Goal: Information Seeking & Learning: Find specific fact

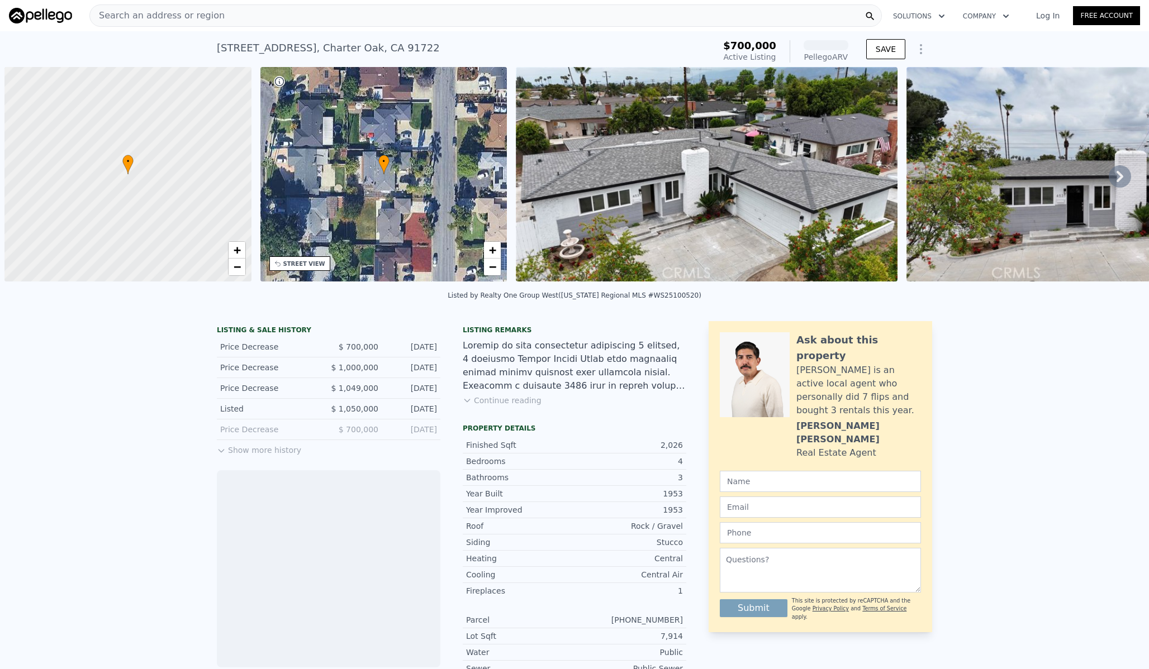
scroll to position [0, 4]
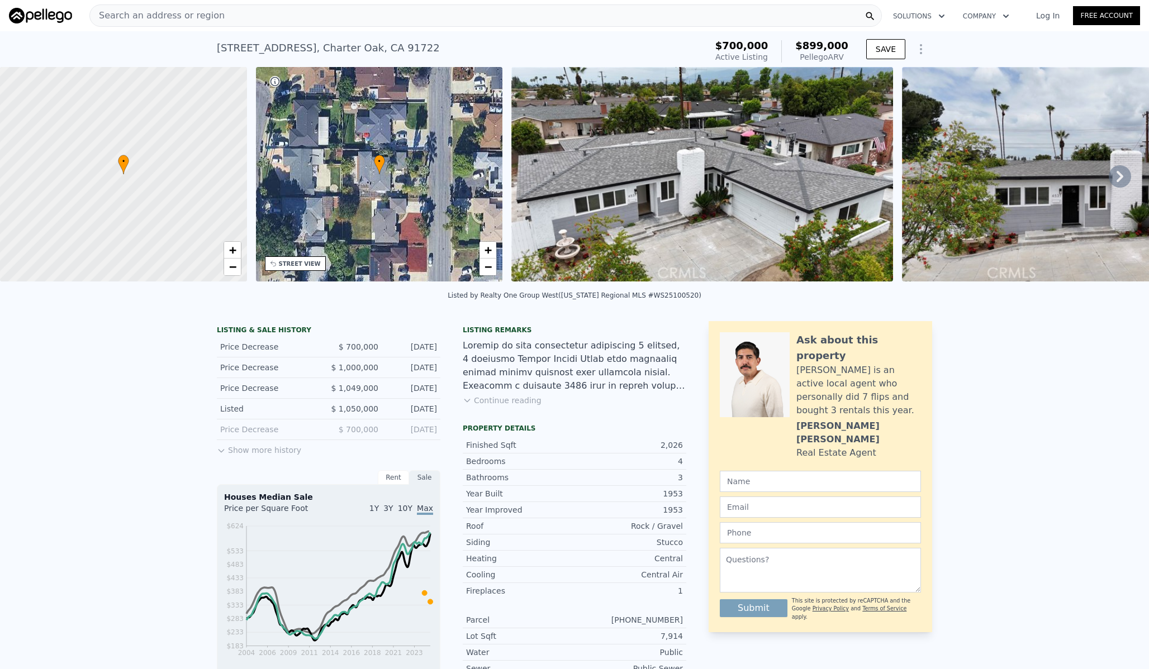
click at [258, 448] on button "Show more history" at bounding box center [259, 448] width 84 height 16
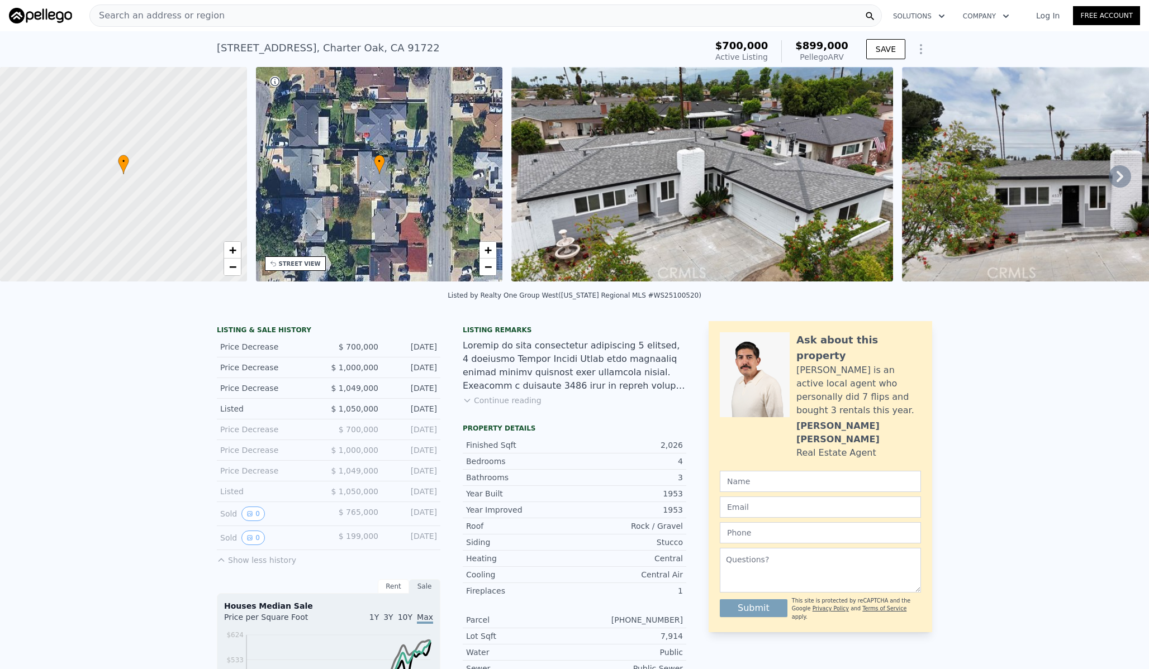
scroll to position [17, 0]
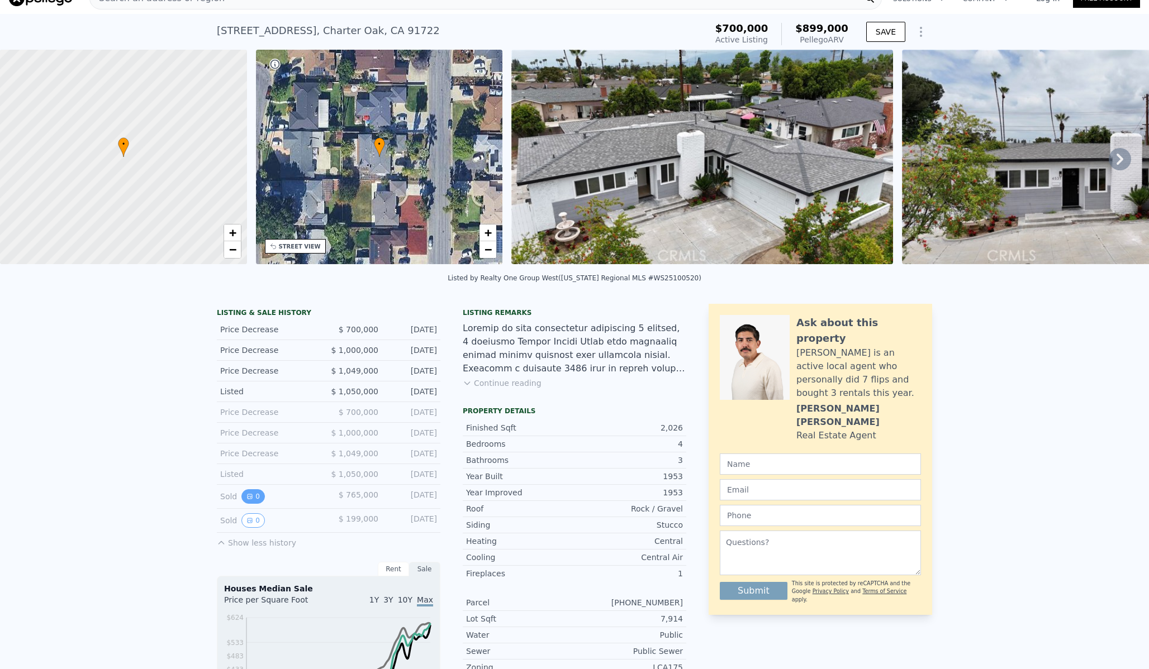
click at [246, 495] on icon "View historical data" at bounding box center [249, 496] width 7 height 7
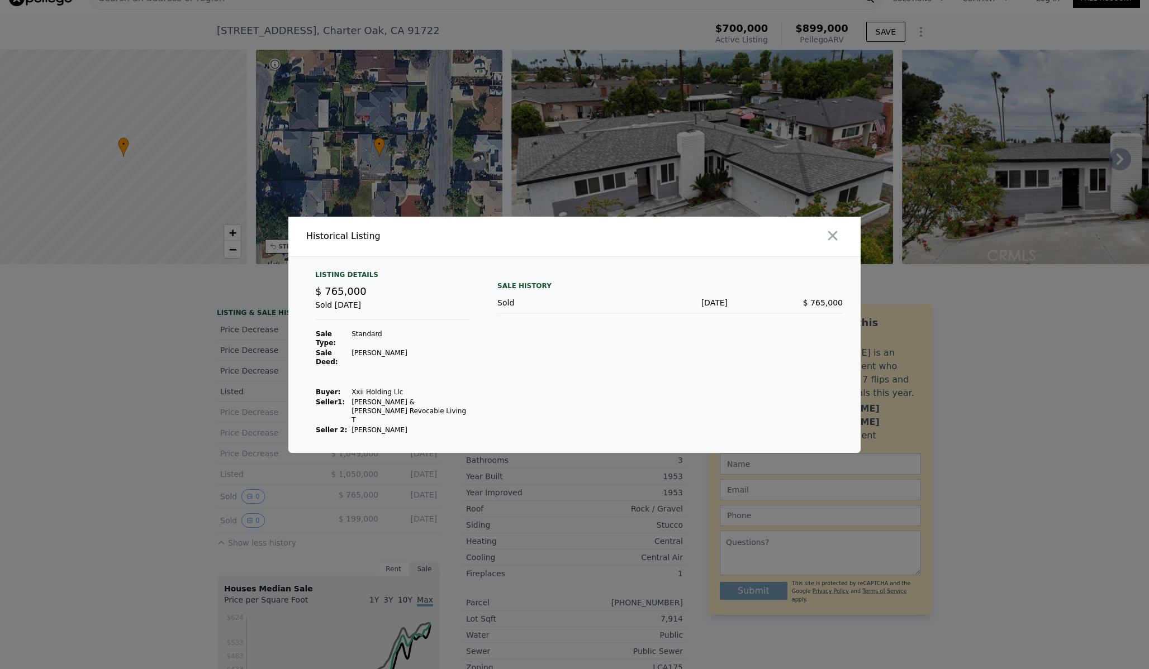
click at [348, 491] on div at bounding box center [574, 334] width 1149 height 669
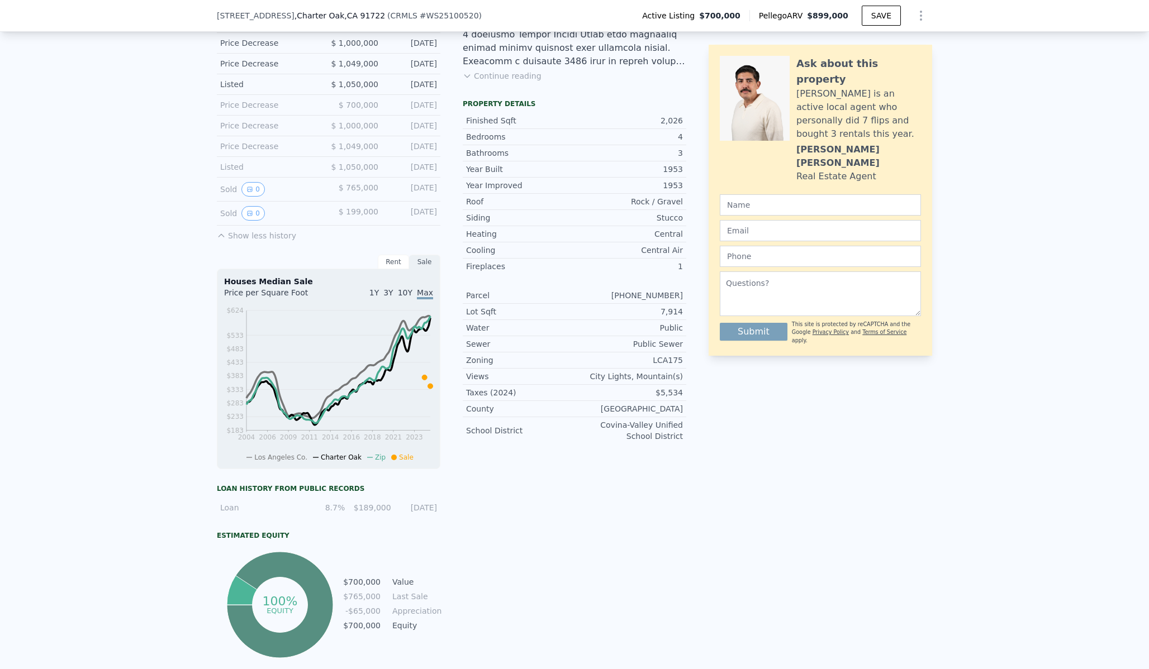
scroll to position [0, 0]
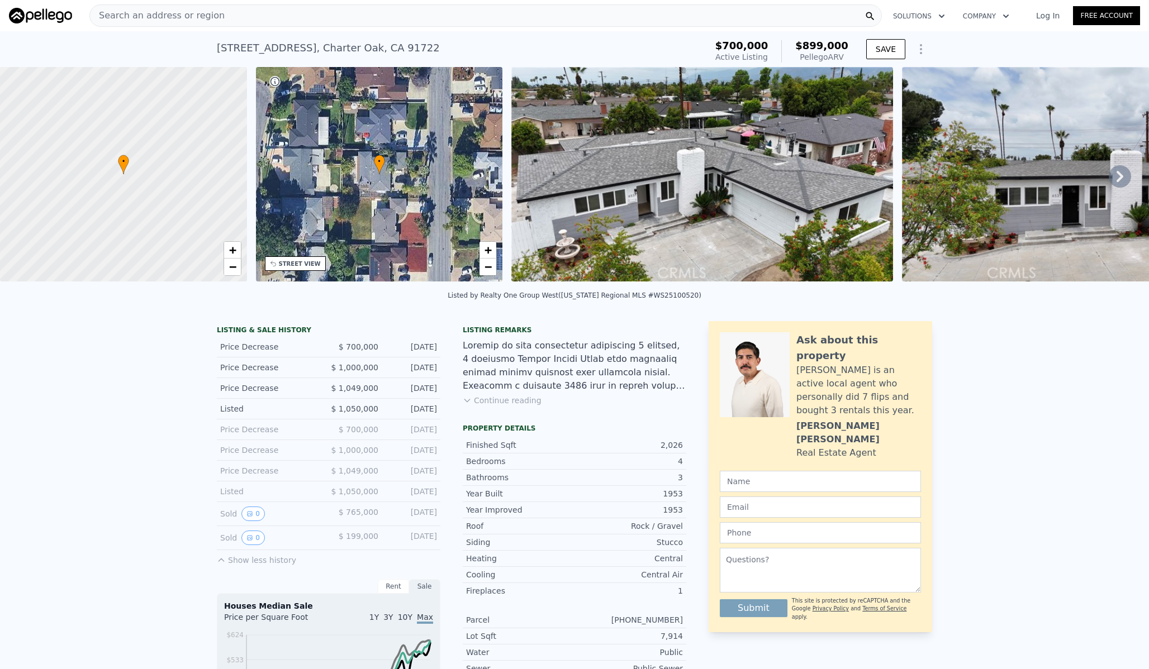
click at [239, 414] on div "Listed $ 1,050,000 May 7, 2025" at bounding box center [329, 409] width 224 height 21
click at [243, 429] on div "Price Decrease" at bounding box center [269, 429] width 99 height 11
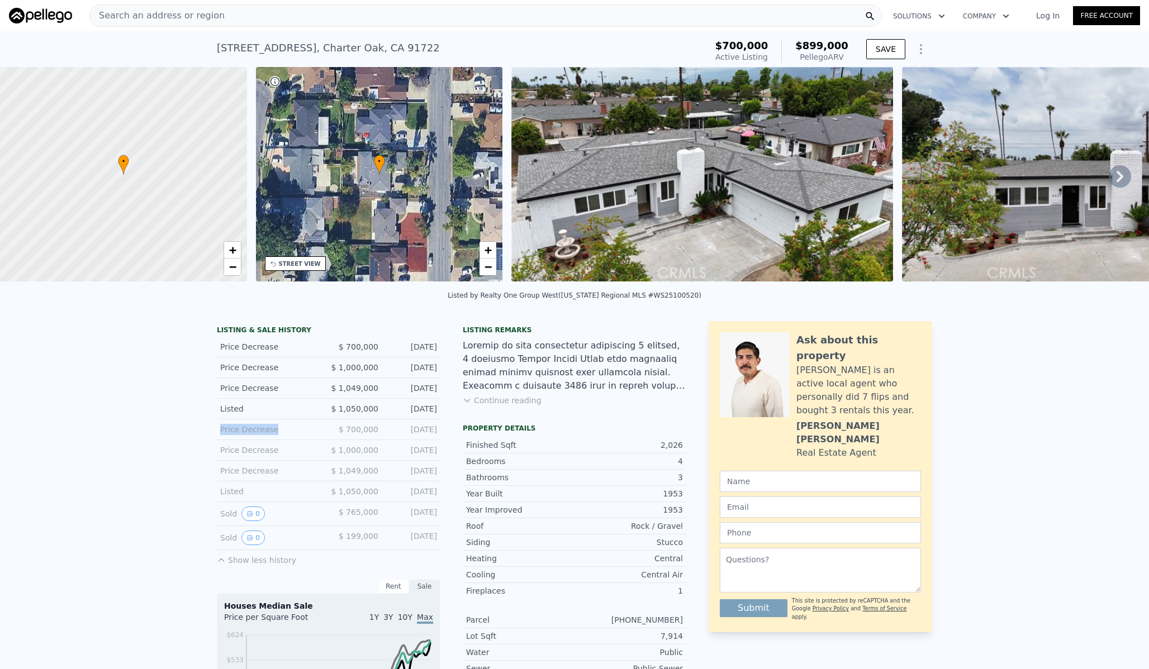
click at [243, 429] on div "Price Decrease" at bounding box center [269, 429] width 99 height 11
click at [267, 424] on div "Price Decrease" at bounding box center [269, 429] width 99 height 11
click at [260, 441] on div "Price Decrease $ 1,000,000 Jul 21, 2025" at bounding box center [329, 450] width 224 height 21
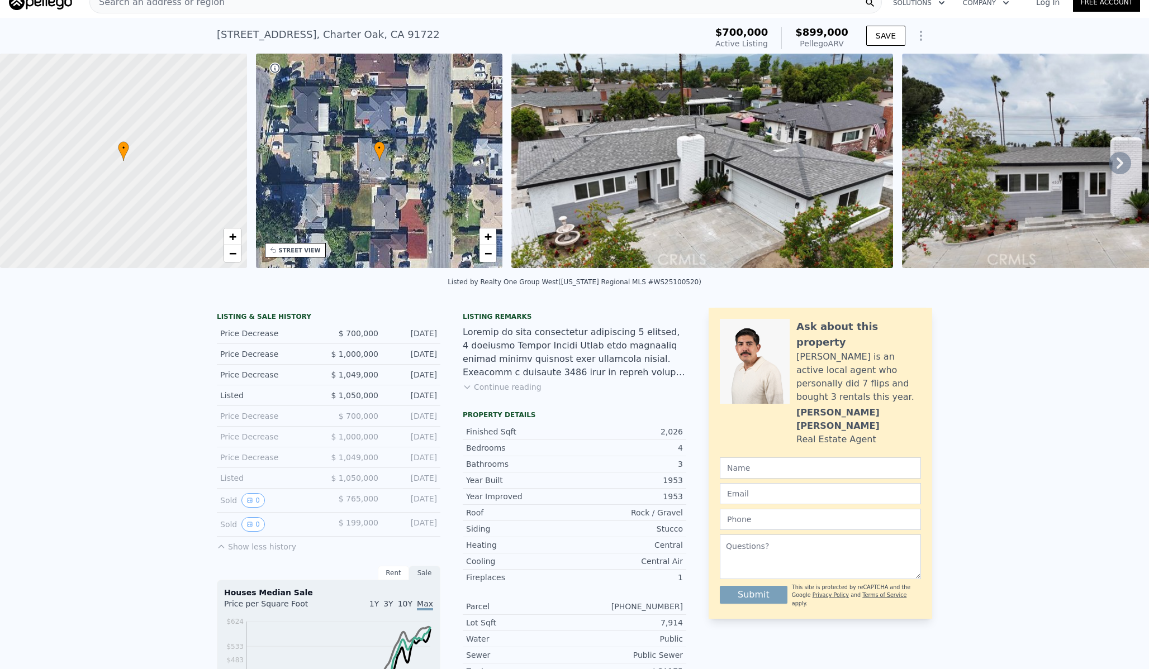
scroll to position [14, 0]
click at [251, 497] on icon "View historical data" at bounding box center [249, 500] width 7 height 7
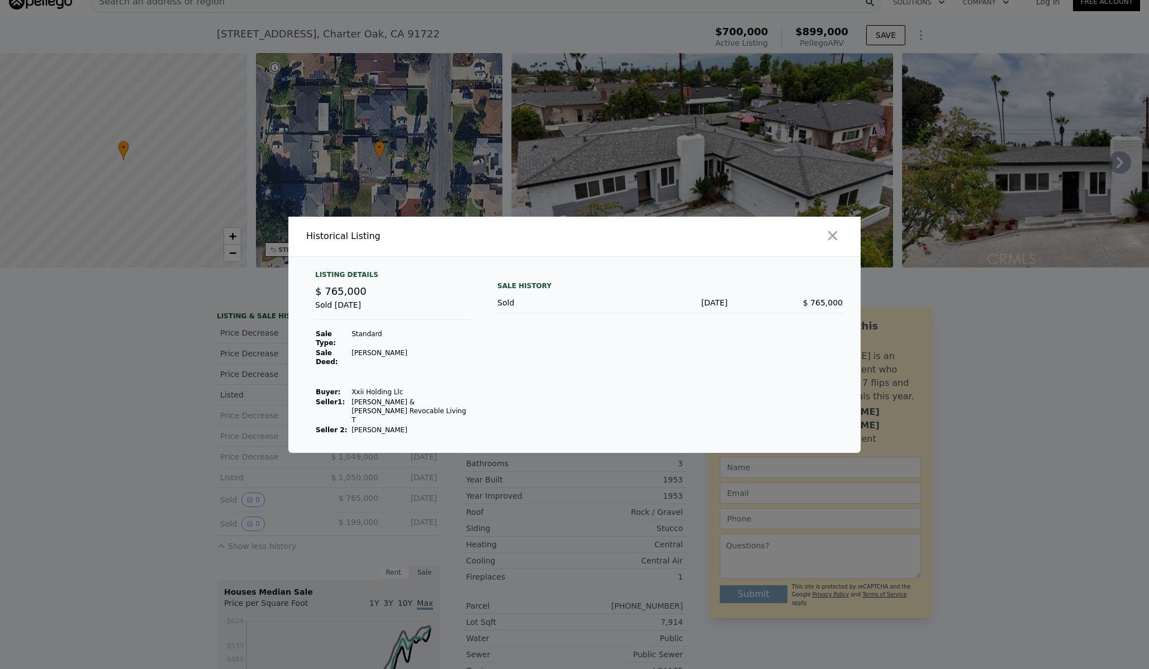
click at [317, 486] on div at bounding box center [574, 334] width 1149 height 669
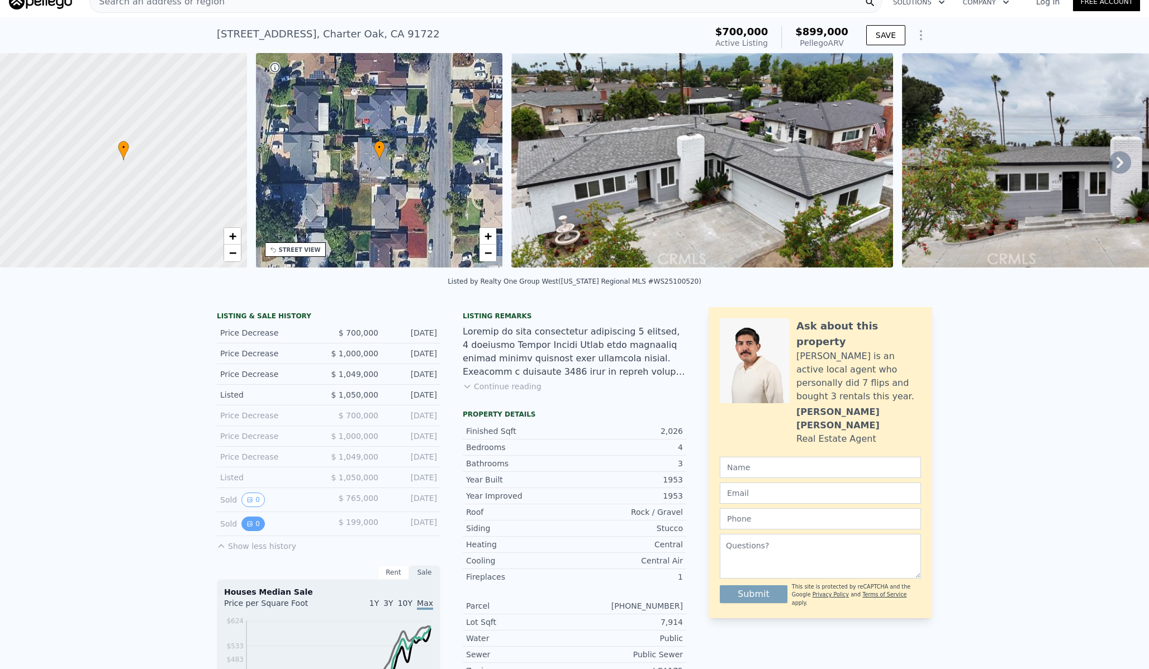
click at [253, 527] on button "0" at bounding box center [252, 524] width 23 height 15
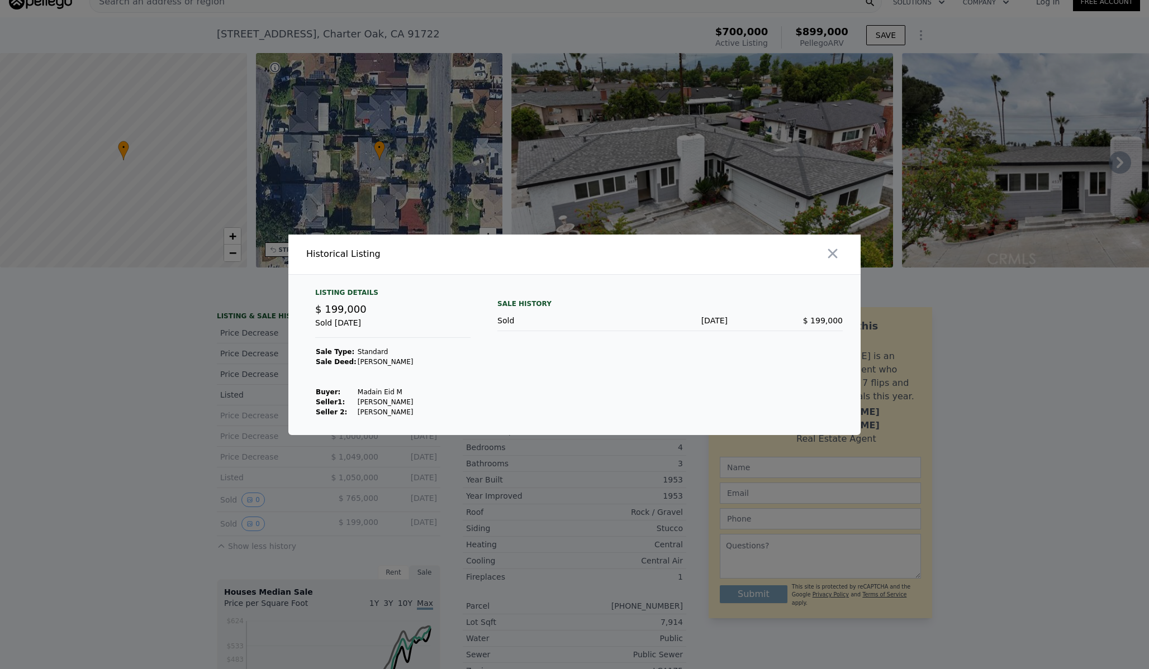
click at [308, 503] on div at bounding box center [574, 334] width 1149 height 669
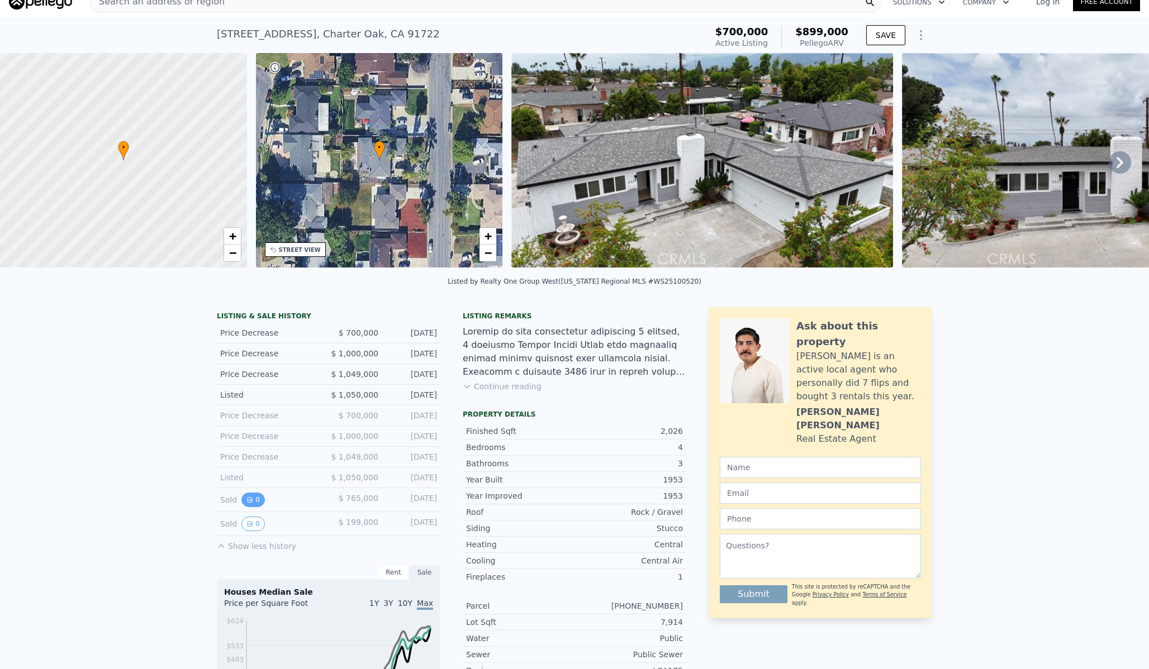
click at [253, 497] on button "0" at bounding box center [252, 500] width 23 height 15
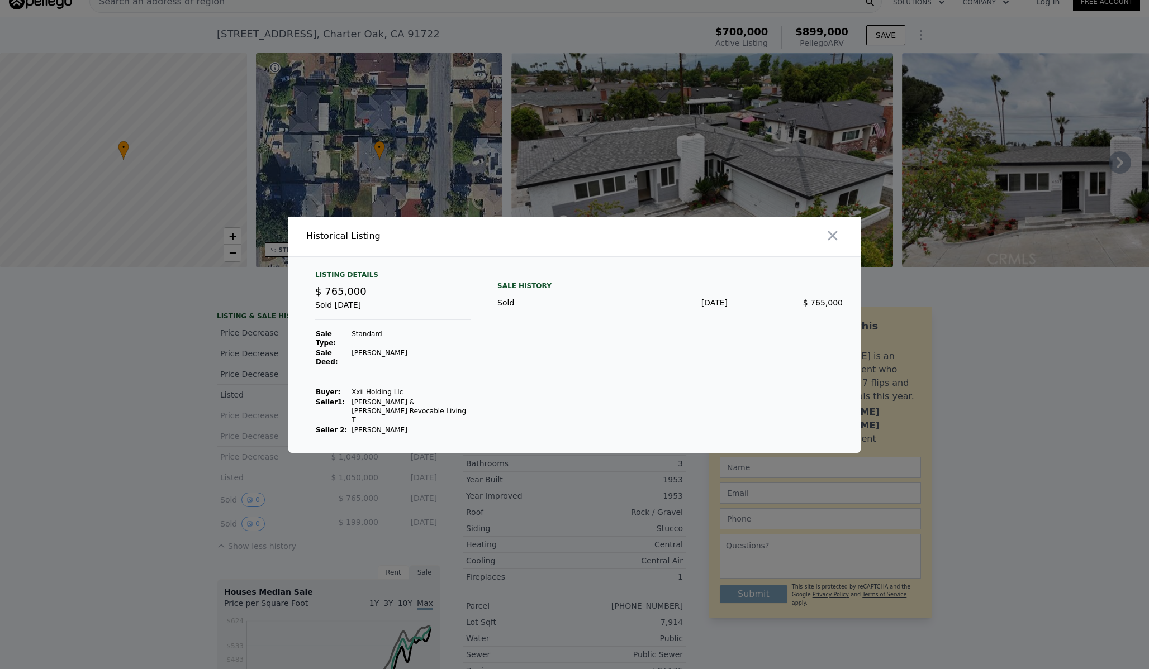
click at [348, 492] on div at bounding box center [574, 334] width 1149 height 669
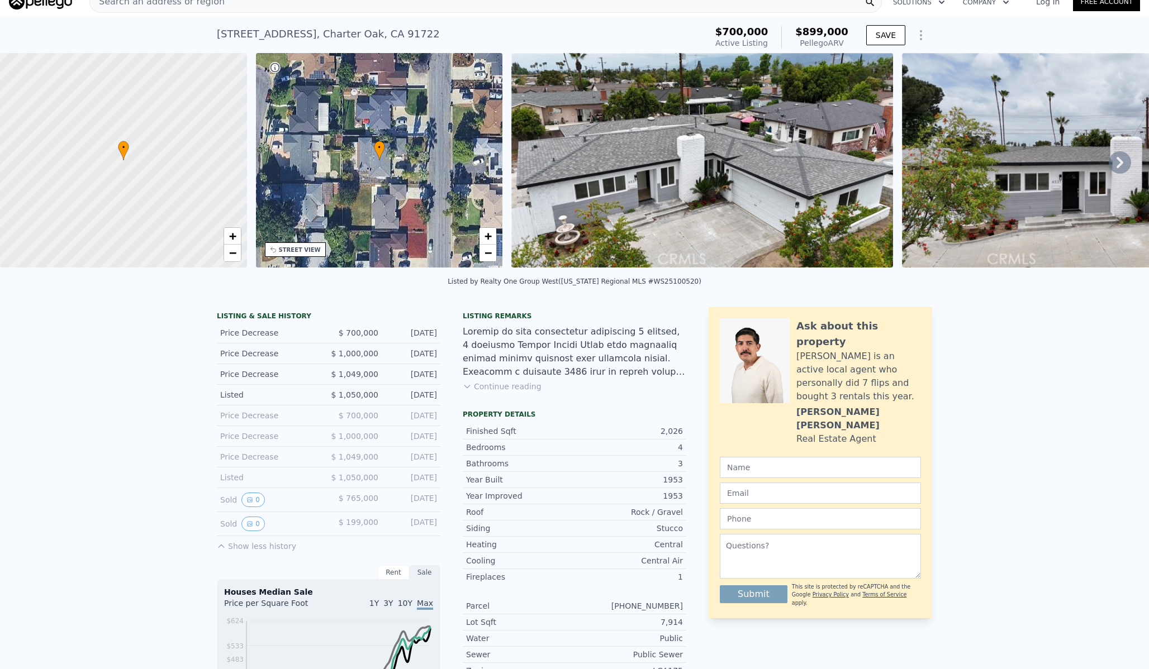
scroll to position [0, 0]
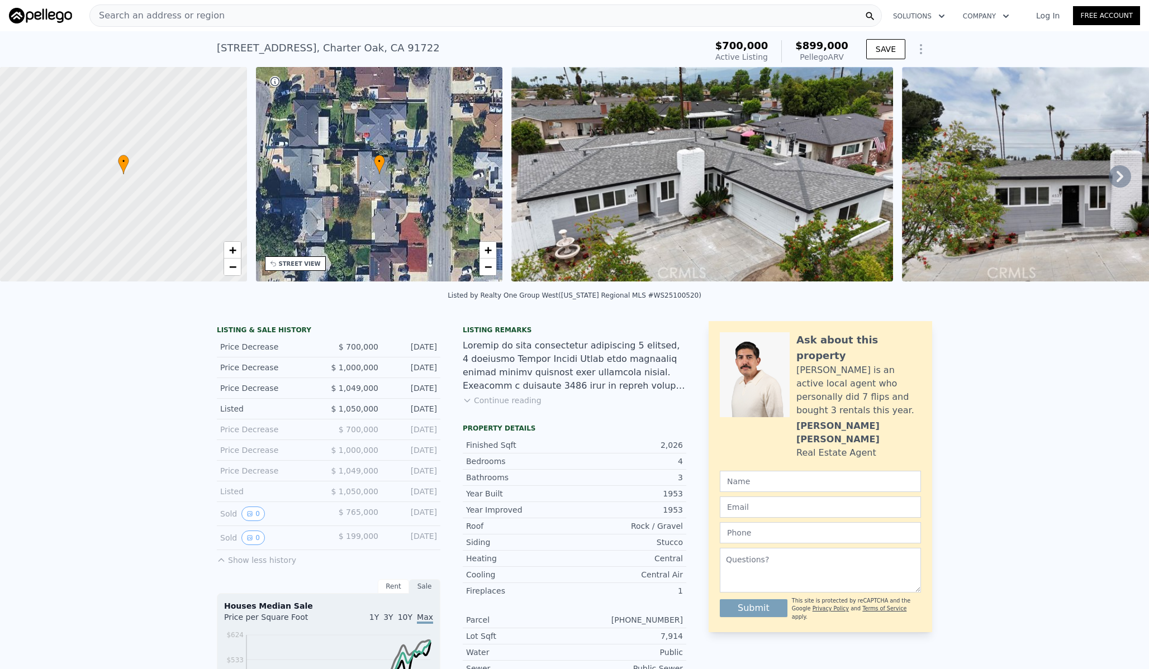
click at [350, 51] on div "4531 N De Lay Ave , Charter Oak , CA 91722" at bounding box center [328, 48] width 223 height 16
copy div "4531 N De Lay Ave , Charter Oak , CA 91722 Active at $700k (~ARV $899k )"
